Goal: Information Seeking & Learning: Learn about a topic

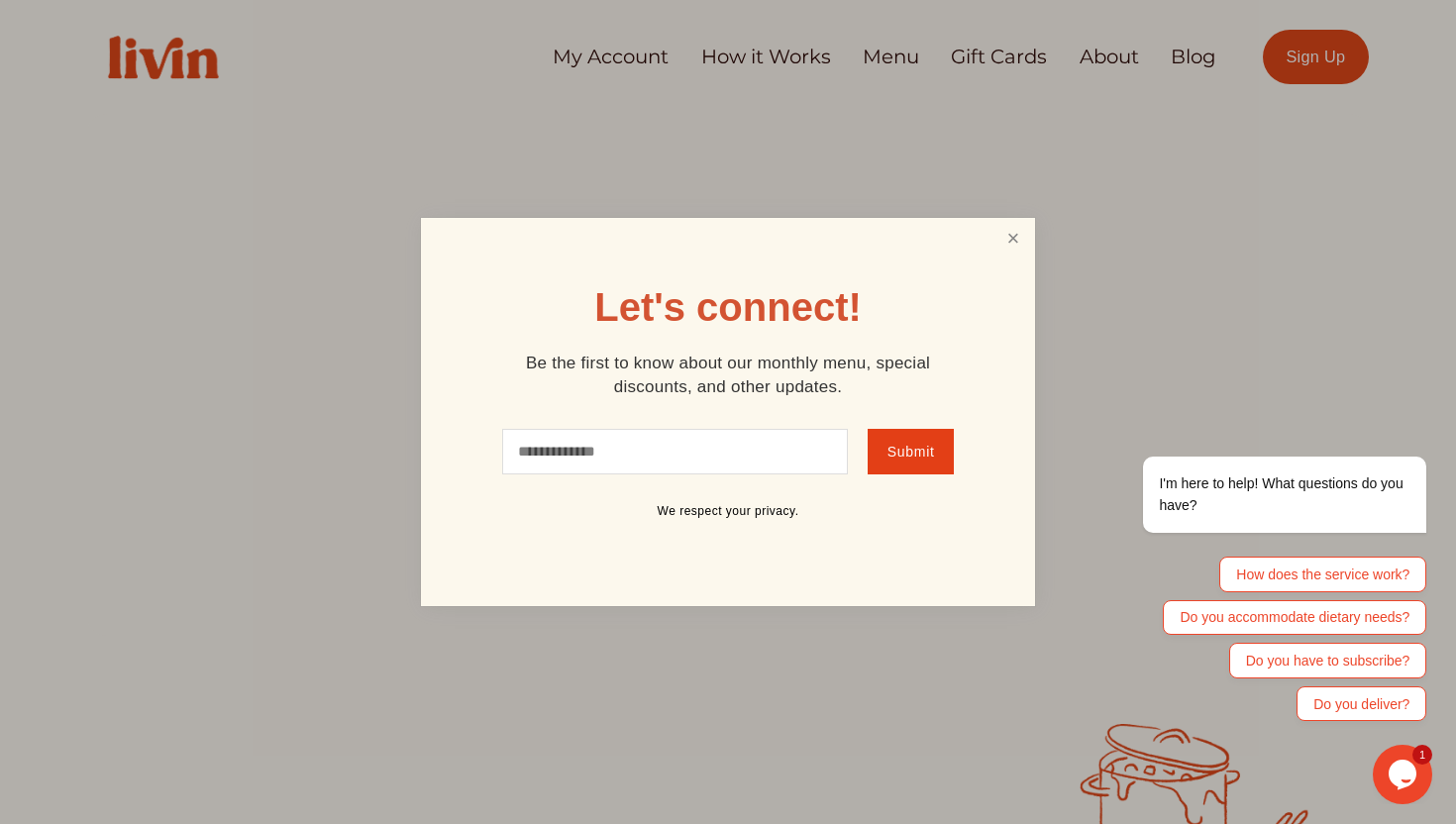
click at [1003, 240] on link "Close" at bounding box center [1013, 239] width 38 height 37
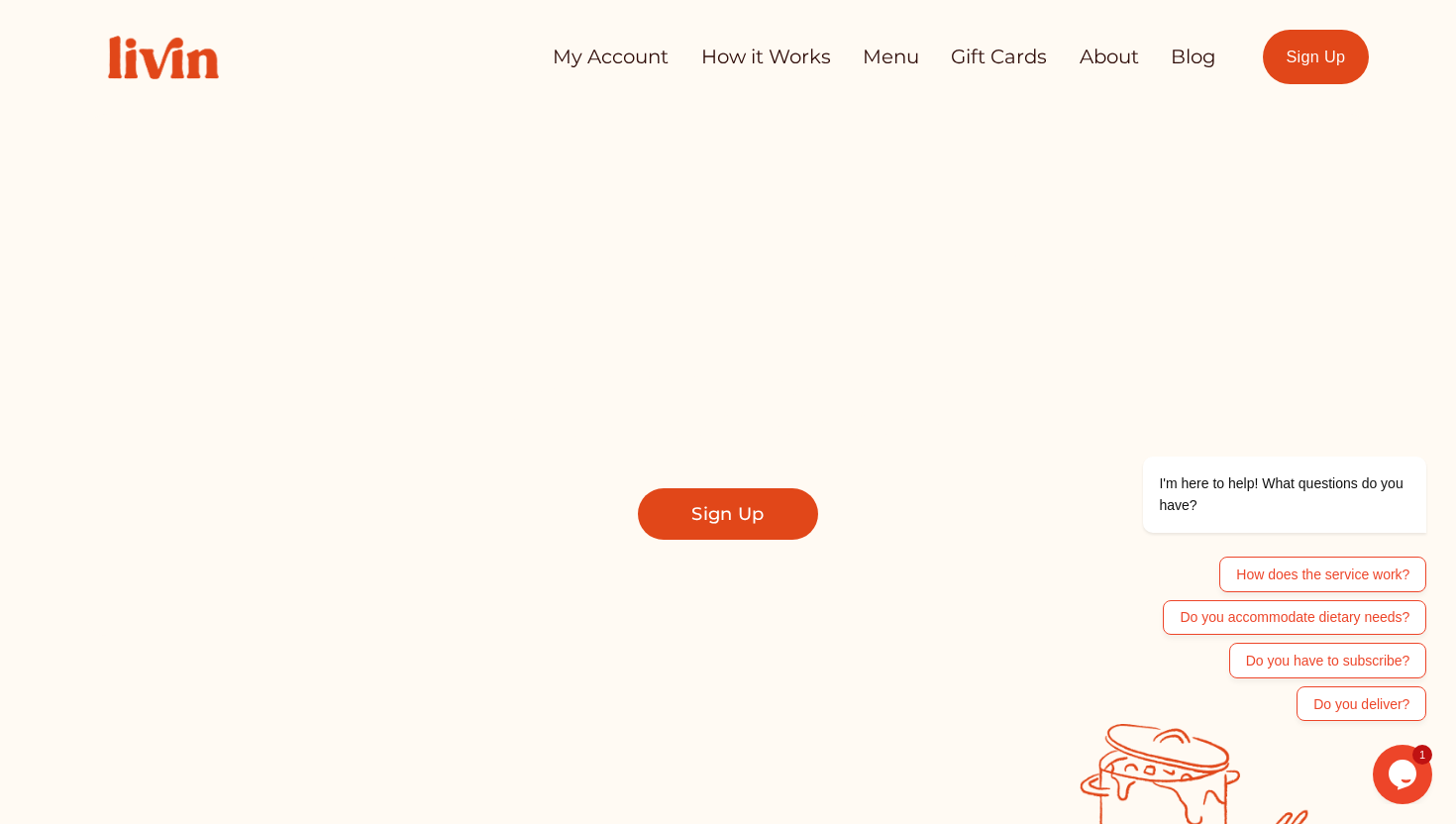
click at [613, 59] on link "My Account" at bounding box center [610, 58] width 115 height 40
click at [763, 51] on link "How it Works" at bounding box center [766, 58] width 129 height 40
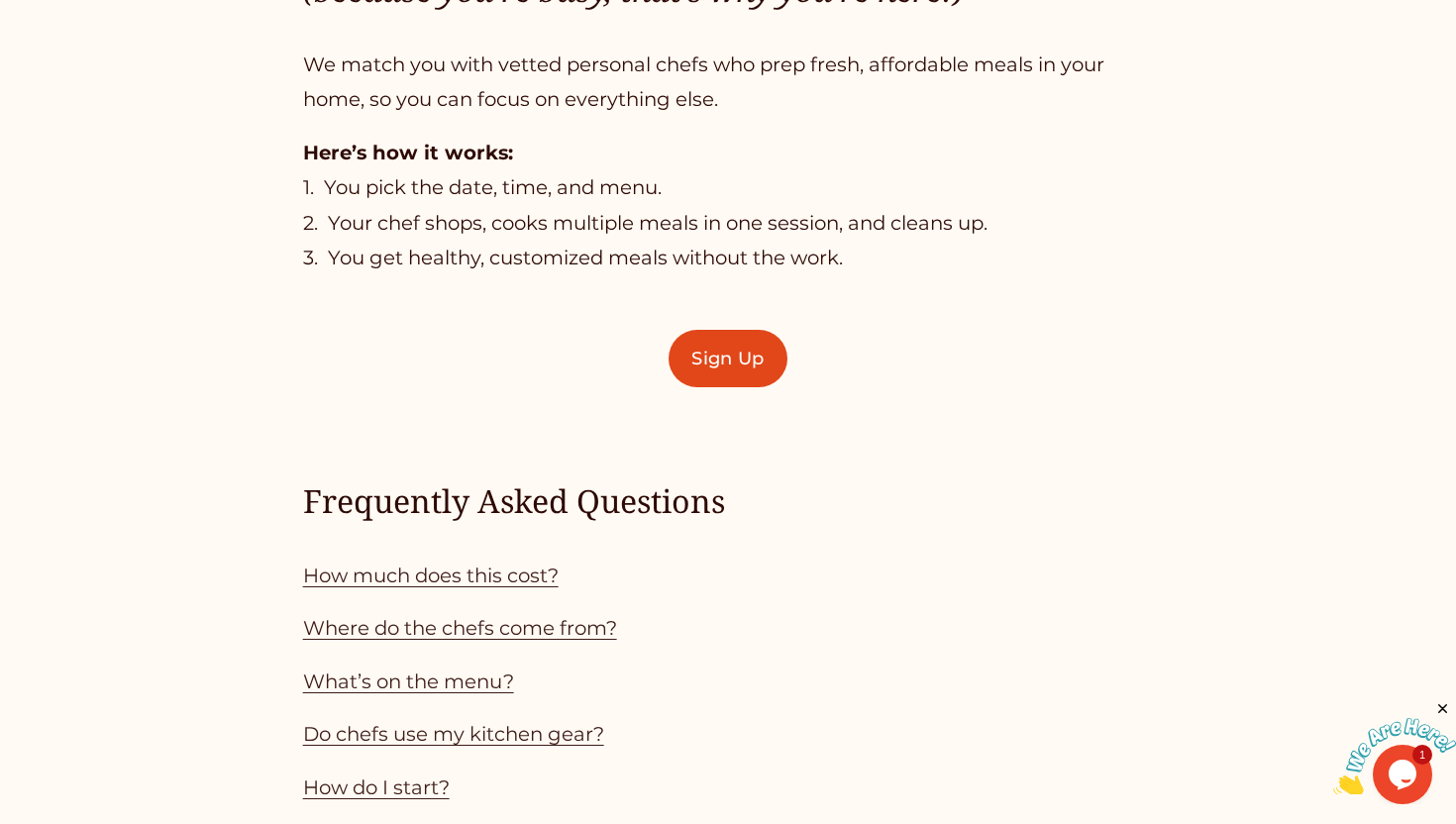
scroll to position [1379, 0]
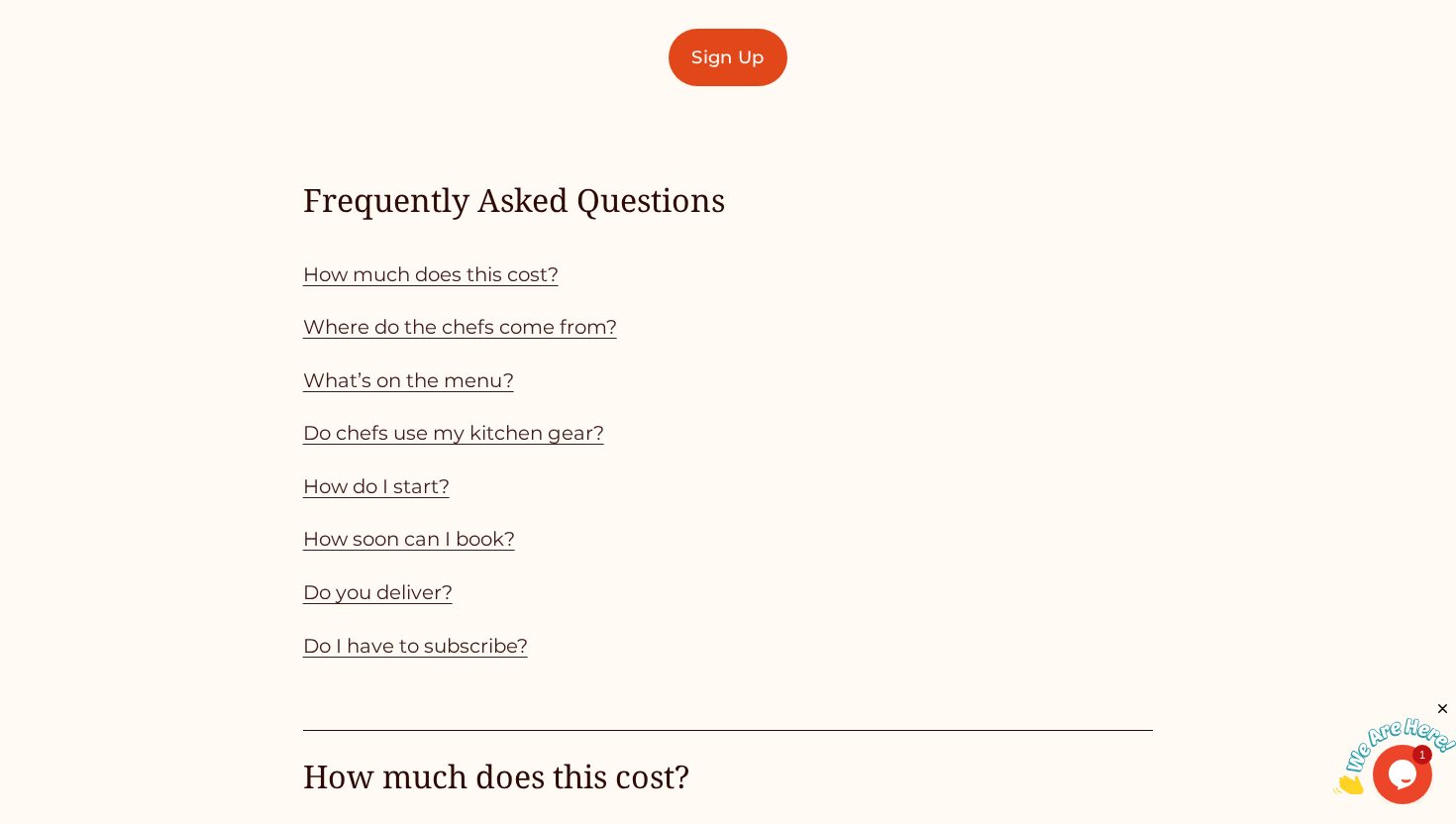
click at [484, 273] on link "How much does this cost?" at bounding box center [431, 275] width 256 height 24
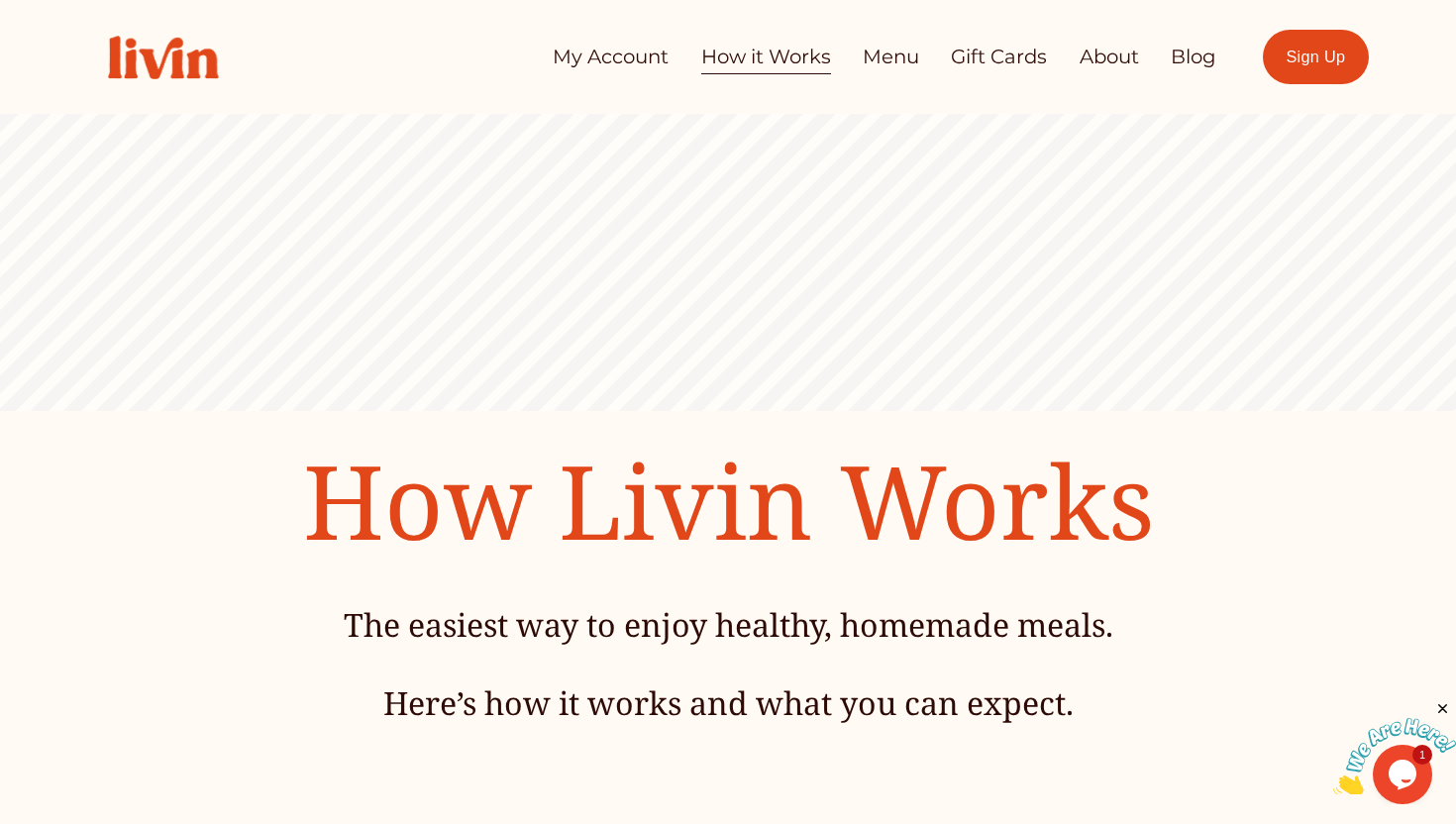
click at [900, 51] on link "Menu" at bounding box center [891, 58] width 57 height 40
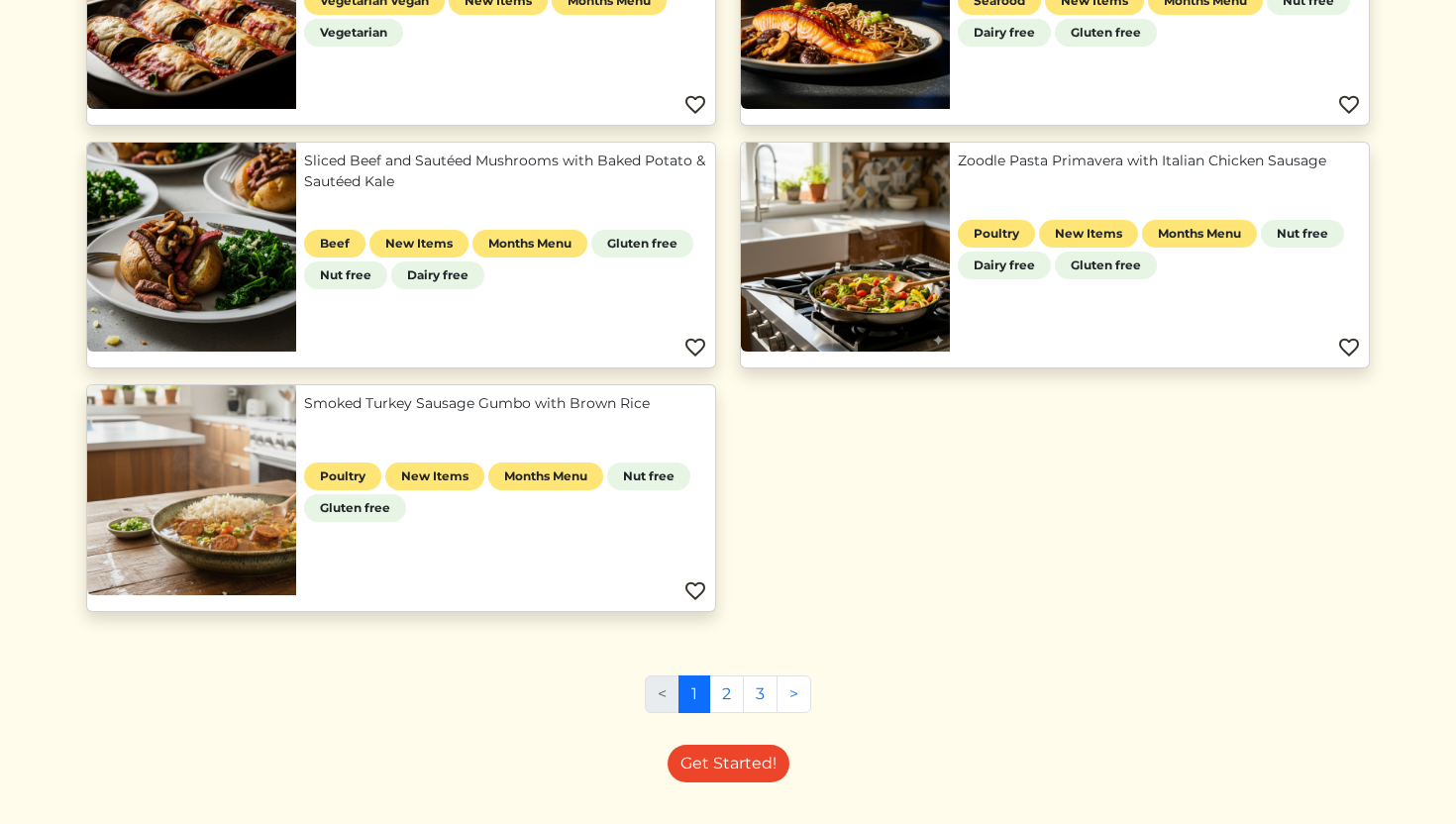
scroll to position [1144, 0]
